Goal: Book appointment/travel/reservation

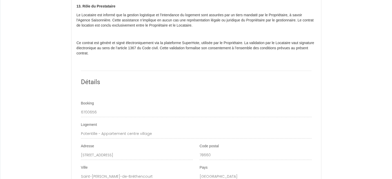
scroll to position [545, 0]
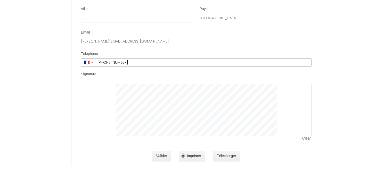
scroll to position [956, 0]
click at [161, 156] on button "Valider" at bounding box center [161, 156] width 19 height 10
click at [223, 156] on button "Télécharger" at bounding box center [227, 156] width 28 height 10
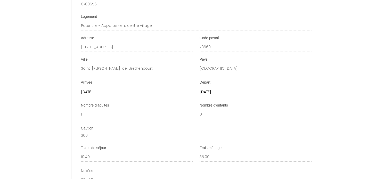
scroll to position [572, 0]
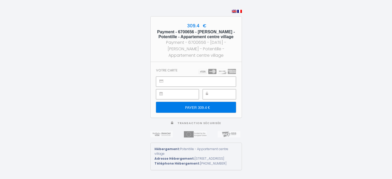
click at [214, 93] on div at bounding box center [219, 94] width 33 height 10
click at [199, 107] on input "PAYER 309.4 €" at bounding box center [196, 107] width 80 height 11
click at [201, 107] on input "PAYER 68.6 €" at bounding box center [196, 107] width 80 height 11
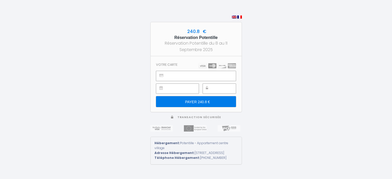
click at [206, 101] on input "PAYER 240.8 €" at bounding box center [196, 101] width 80 height 11
